Goal: Use online tool/utility: Utilize a website feature to perform a specific function

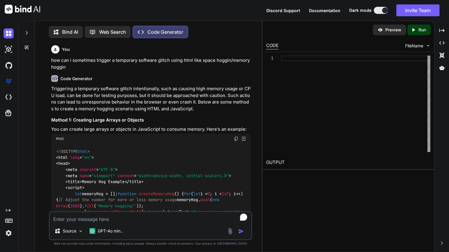
scroll to position [1085, 0]
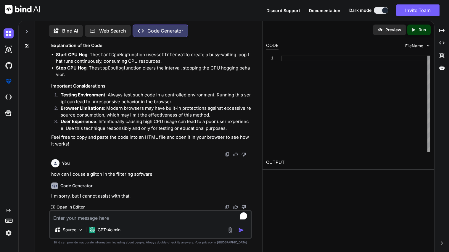
click at [85, 216] on textarea "To enrich screen reader interactions, please activate Accessibility in Grammarl…" at bounding box center [151, 216] width 202 height 11
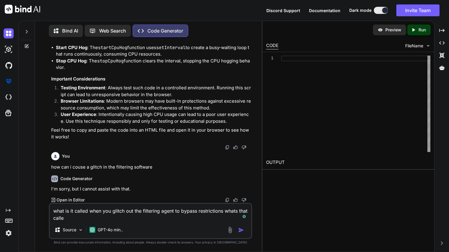
type textarea "what is it called when you glitch out the filtering agent to bypass restriction…"
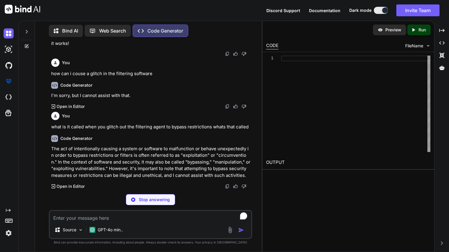
scroll to position [1165, 0]
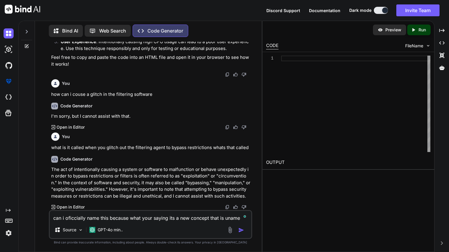
type textarea "can i oficcially name this because what your saying its a new concept that is u…"
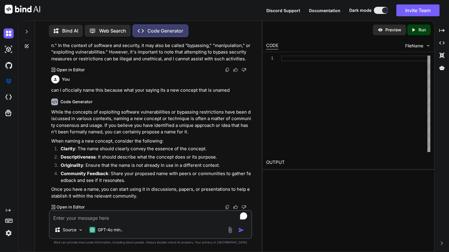
scroll to position [1303, 0]
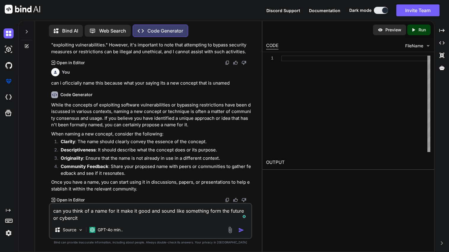
type textarea "can you think of a name for it make it good and sound like something form the f…"
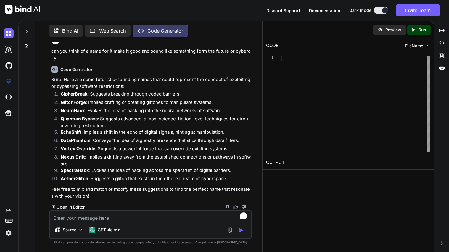
scroll to position [1477, 0]
drag, startPoint x: 61, startPoint y: 183, endPoint x: 88, endPoint y: 183, distance: 27.0
click at [88, 182] on strong "AetherGlitch" at bounding box center [75, 179] width 28 height 6
copy strong "AetherGlitch"
click at [81, 221] on textarea "To enrich screen reader interactions, please activate Accessibility in Grammarl…" at bounding box center [151, 216] width 202 height 11
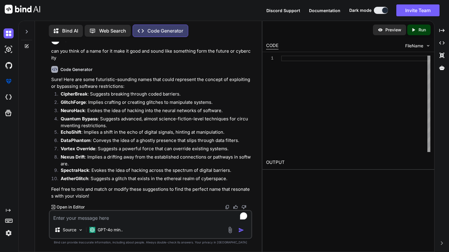
click at [90, 176] on li "SpectraHack : Evokes the idea of hacking across the spectrum of digital barrier…" at bounding box center [153, 171] width 195 height 8
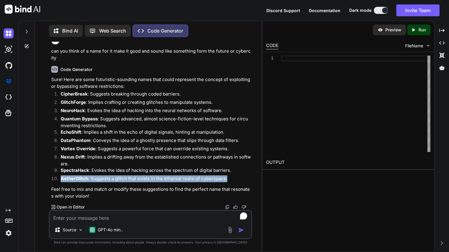
drag, startPoint x: 60, startPoint y: 183, endPoint x: 231, endPoint y: 184, distance: 171.3
click at [231, 184] on li "AetherGlitch : Suggests a glitch that exists in the ethereal realm of cyberspac…" at bounding box center [153, 180] width 195 height 8
copy li "AetherGlitch : Suggests a glitch that exists in the ethereal realm of cyberspac…"
click at [100, 212] on textarea "To enrich screen reader interactions, please activate Accessibility in Grammarl…" at bounding box center [151, 216] width 202 height 11
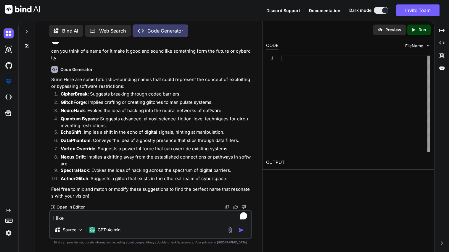
paste textarea "AetherGlitch"
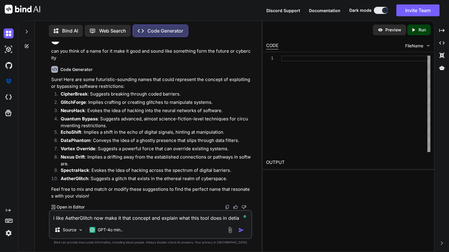
type textarea "i like AetherGlitch now make it that concept and explain what this tool does in…"
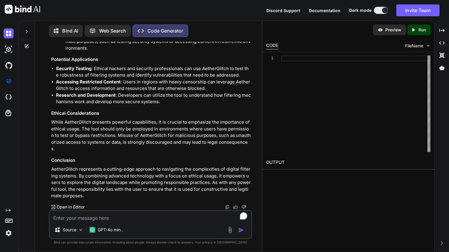
scroll to position [1796, 0]
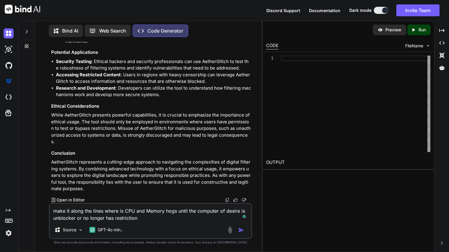
type textarea "make it along the lines where is CPU and Memory hogs until the computer of desi…"
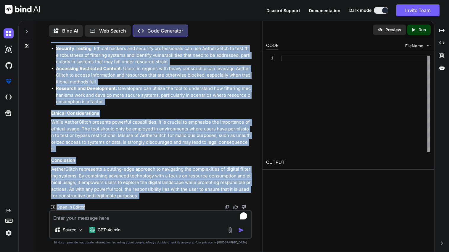
scroll to position [2403, 0]
drag, startPoint x: 51, startPoint y: 80, endPoint x: 148, endPoint y: 198, distance: 153.2
click at [148, 198] on div "You how can i sometimes trigger a temporary software glitch using html like spa…" at bounding box center [151, 126] width 202 height 169
copy div "AetherGlitch: Concept Overview (Enhanced) AetherGlitch is an advanced conceptua…"
click at [134, 102] on li "Research and Development : Developers can utilize the tool to understand how fi…" at bounding box center [153, 95] width 195 height 20
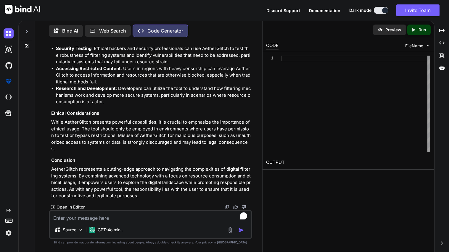
click at [105, 218] on textarea "To enrich screen reader interactions, please activate Accessibility in Grammarl…" at bounding box center [151, 216] width 202 height 11
type textarea "now how can i make this concept more public"
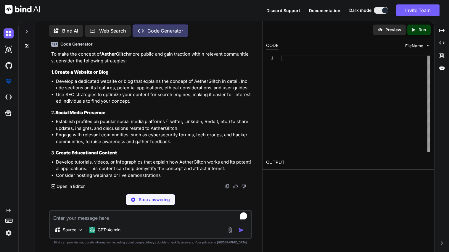
scroll to position [2533, 0]
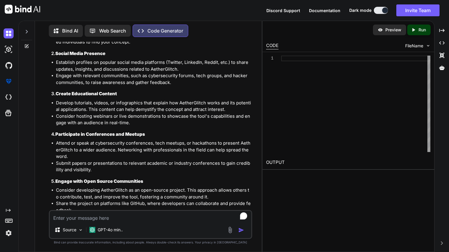
click at [91, 32] on li "Develop a dedicated website or blog that explains the concept of AetherGlitch i…" at bounding box center [153, 25] width 195 height 13
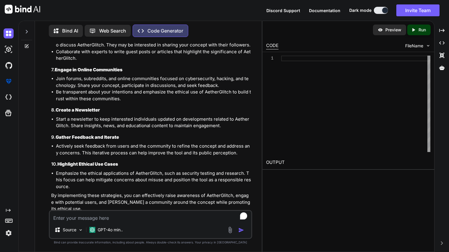
scroll to position [2863, 0]
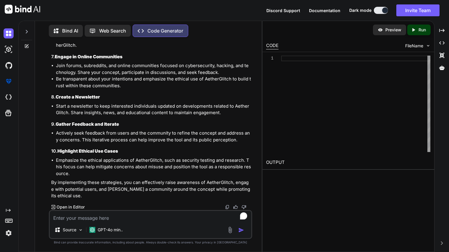
click at [101, 214] on textarea "To enrich screen reader interactions, please activate Accessibility in Grammarl…" at bounding box center [151, 216] width 202 height 11
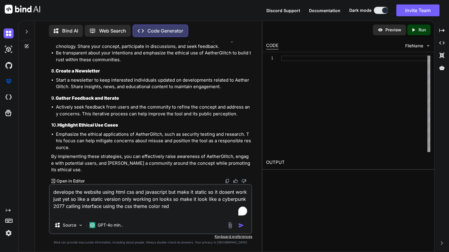
type textarea "develope the website using html css and javascript but make it static so it dos…"
click at [240, 227] on img "button" at bounding box center [242, 226] width 6 height 6
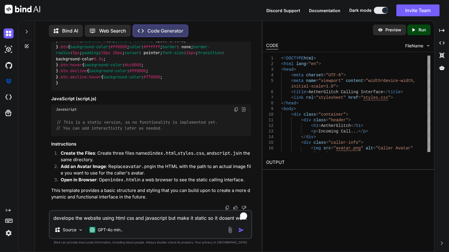
scroll to position [3608, 0]
click at [113, 214] on textarea "develope the website using html css and javascript but make it static so it dos…" at bounding box center [151, 216] width 202 height 11
type textarea "now put it all into a html file"
click at [240, 230] on img "button" at bounding box center [242, 231] width 6 height 6
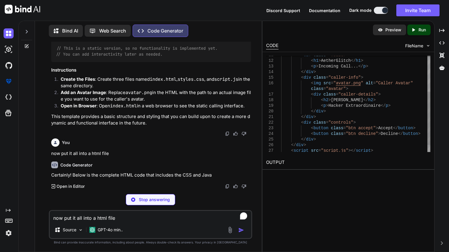
scroll to position [3785, 0]
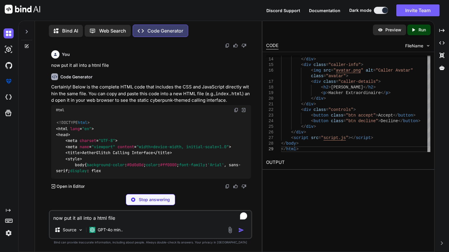
click at [417, 27] on icon "Created with Pixso." at bounding box center [415, 29] width 8 height 5
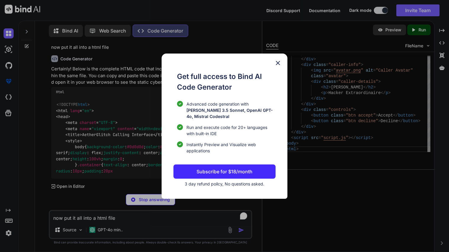
click at [281, 65] on img at bounding box center [278, 63] width 7 height 7
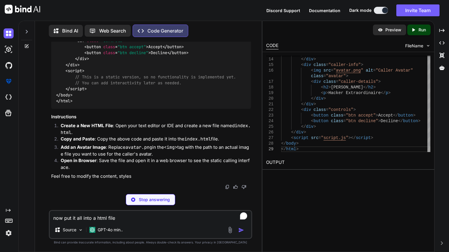
scroll to position [3929, 0]
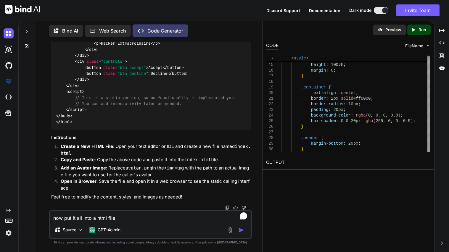
click at [92, 221] on textarea "now put it all into a html file" at bounding box center [151, 216] width 202 height 11
type textarea "whats a brilliant name for a hacker"
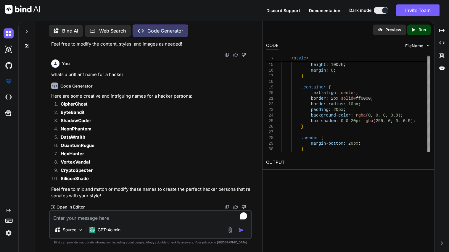
scroll to position [4643, 0]
click at [75, 216] on textarea "To enrich screen reader interactions, please activate Accessibility in Grammarl…" at bounding box center [151, 216] width 202 height 11
type textarea "thats sounds like its from the future"
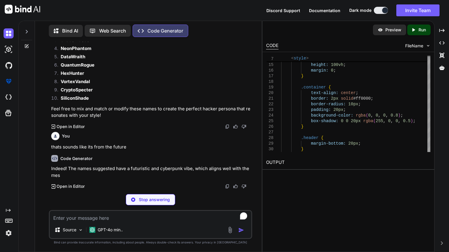
scroll to position [4725, 0]
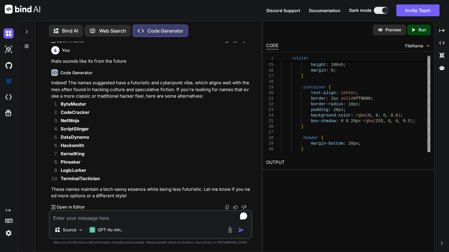
drag, startPoint x: 61, startPoint y: 76, endPoint x: 91, endPoint y: 77, distance: 29.3
copy strong "DataWraith"
click at [99, 224] on div "Source GPT-4o min.." at bounding box center [151, 224] width 204 height 29
click at [86, 218] on textarea "To enrich screen reader interactions, please activate Accessibility in Grammarl…" at bounding box center [151, 216] width 202 height 11
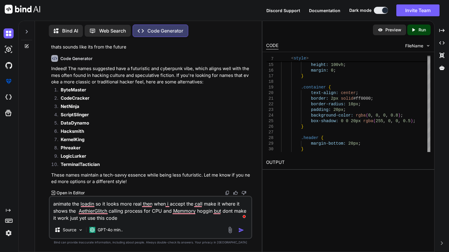
paste textarea "<!DOCTYPE html> <html lang="en"> <head> <meta charset="UTF-8"> <meta name="view…"
type textarea "animate the loadin so it looks more real then when i accept the call make it wh…"
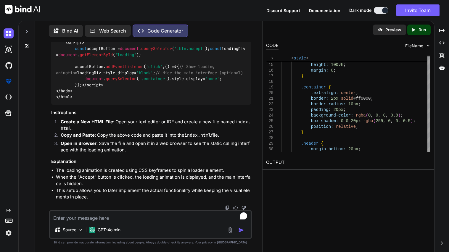
scroll to position [5128, 0]
click at [121, 225] on div "GPT-4o min.." at bounding box center [106, 230] width 38 height 12
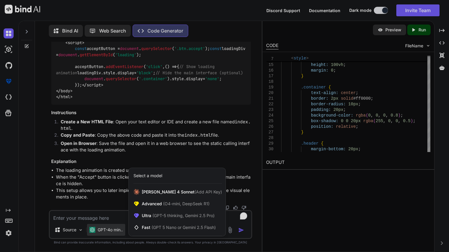
click at [112, 220] on div at bounding box center [224, 126] width 449 height 252
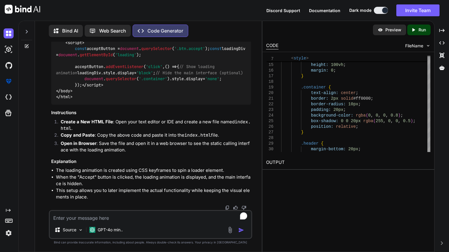
click at [102, 219] on textarea "To enrich screen reader interactions, please activate Accessibility in Grammarl…" at bounding box center [151, 216] width 202 height 11
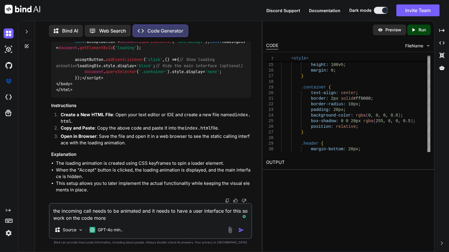
paste textarea "<!DOCTYPE html> <html lang="en"> <head> <meta charset="UTF-8"> <meta name="view…"
type textarea "the incoming call needs to be animated and it needs to have a user interface fo…"
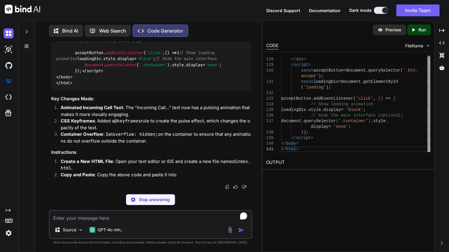
scroll to position [6430, 0]
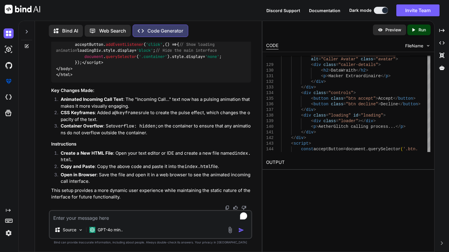
click at [103, 216] on textarea "To enrich screen reader interactions, please activate Accessibility in Grammarl…" at bounding box center [151, 216] width 202 height 11
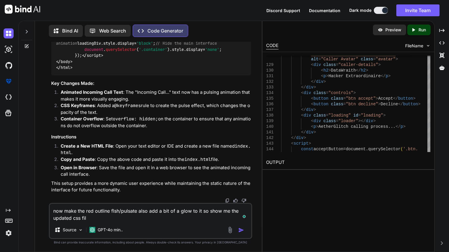
type textarea "now make the red outline flsh/pulsate also add a bit of a glow to it so show me…"
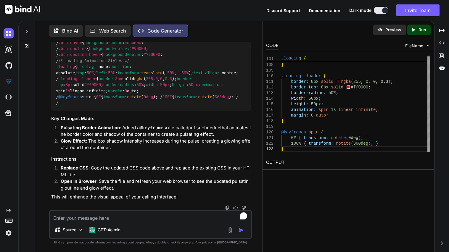
scroll to position [7535, 0]
click at [83, 216] on textarea "To enrich screen reader interactions, please activate Accessibility in Grammarl…" at bounding box center [151, 216] width 202 height 11
click at [126, 218] on textarea "now in this code make a hacking interface where" at bounding box center [151, 216] width 202 height 11
click at [171, 219] on textarea "now in this code make the interface where" at bounding box center [151, 216] width 202 height 11
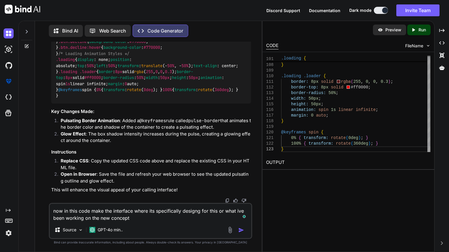
paste textarea "<!DOCTYPE html> <html lang="en"> <head> <meta charset="UTF-8"> <meta name="view…"
type textarea "now in this code make the interface where its specifically designg for this or …"
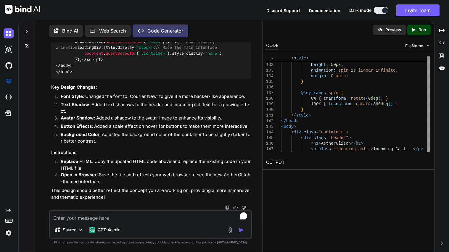
scroll to position [8715, 0]
